Goal: Find specific page/section: Find specific page/section

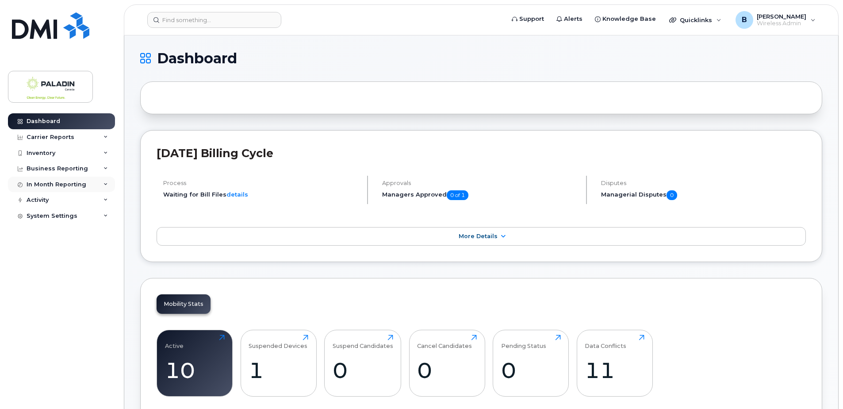
click at [54, 181] on div "In Month Reporting" at bounding box center [57, 184] width 60 height 7
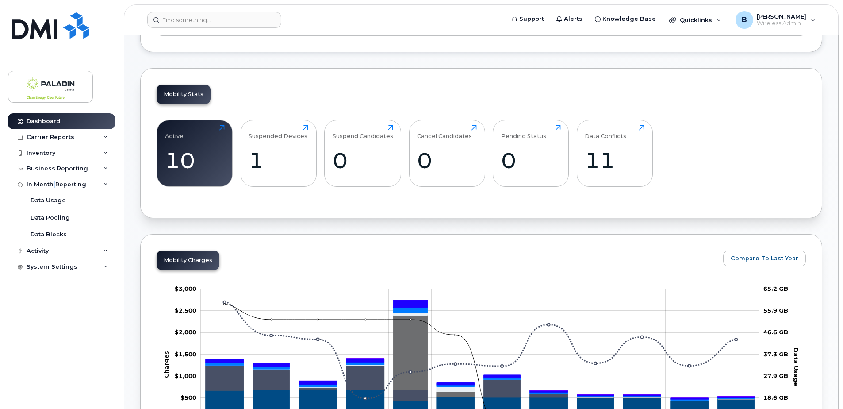
scroll to position [265, 0]
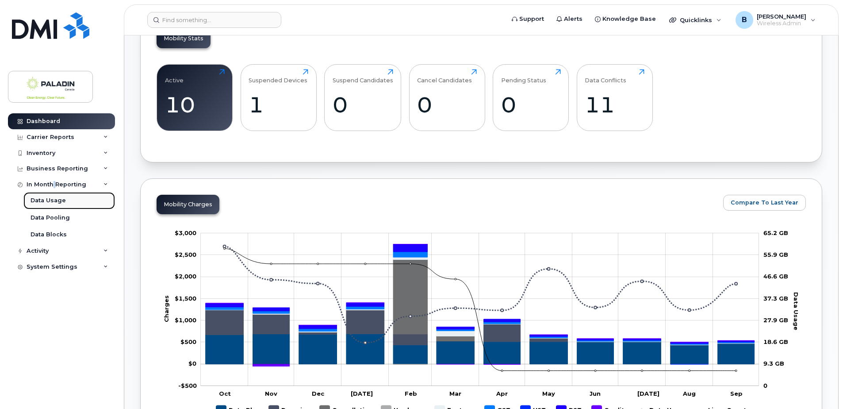
click at [61, 197] on div "Data Usage" at bounding box center [48, 200] width 35 height 8
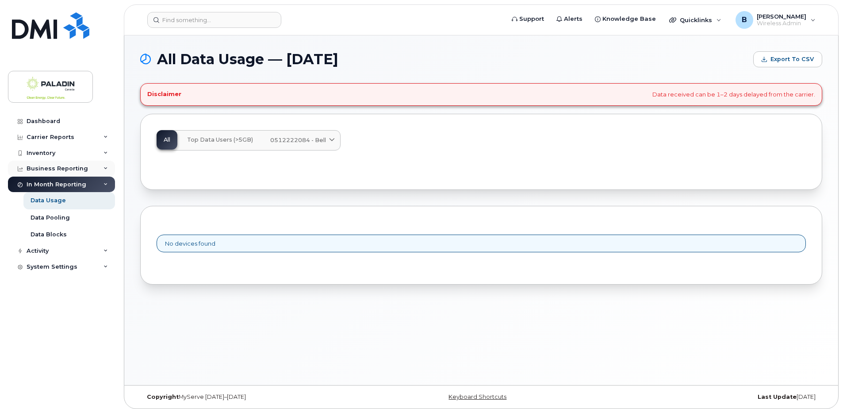
click at [42, 167] on div "Business Reporting" at bounding box center [57, 168] width 61 height 7
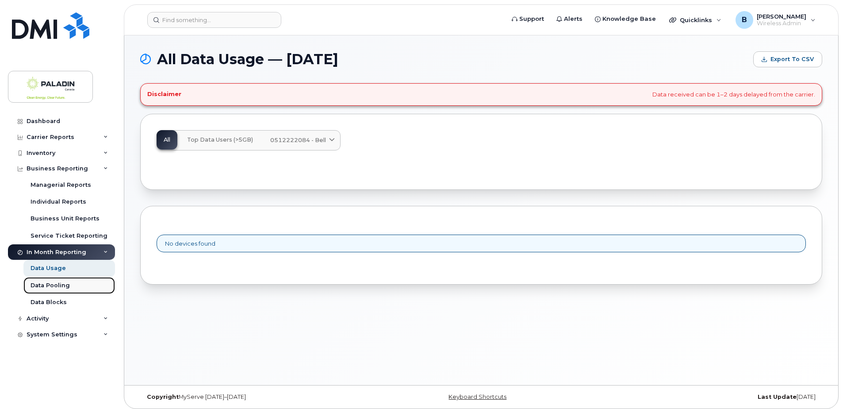
click at [56, 283] on div "Data Pooling" at bounding box center [50, 285] width 39 height 8
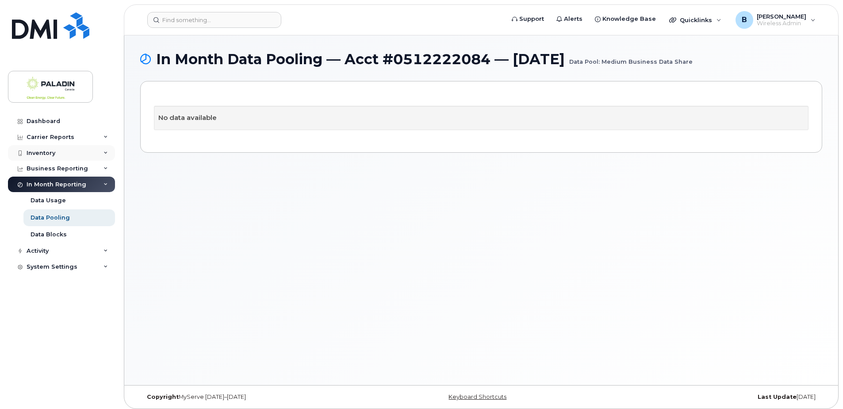
click at [54, 155] on div "Inventory" at bounding box center [41, 152] width 29 height 7
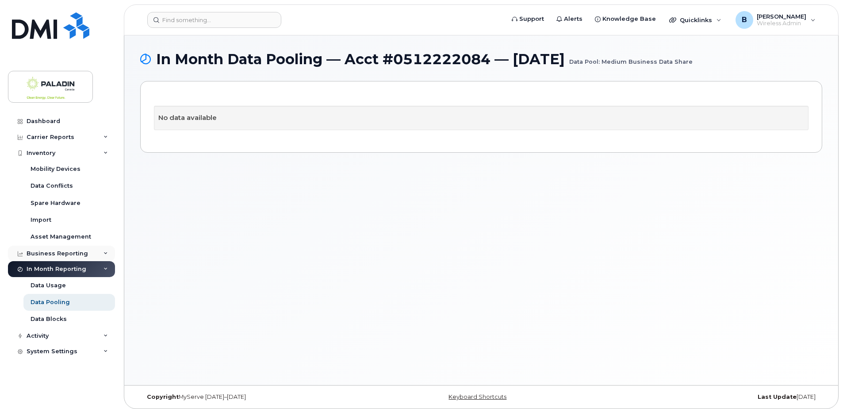
click at [63, 251] on div "Business Reporting" at bounding box center [57, 253] width 61 height 7
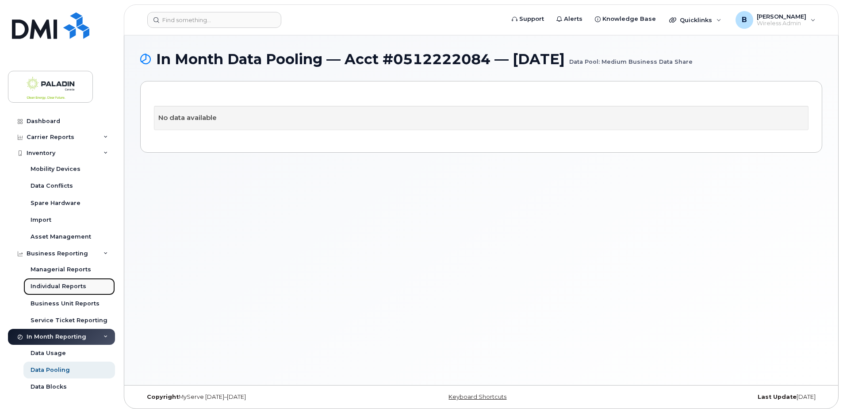
click at [69, 280] on link "Individual Reports" at bounding box center [69, 286] width 92 height 17
